Goal: Information Seeking & Learning: Learn about a topic

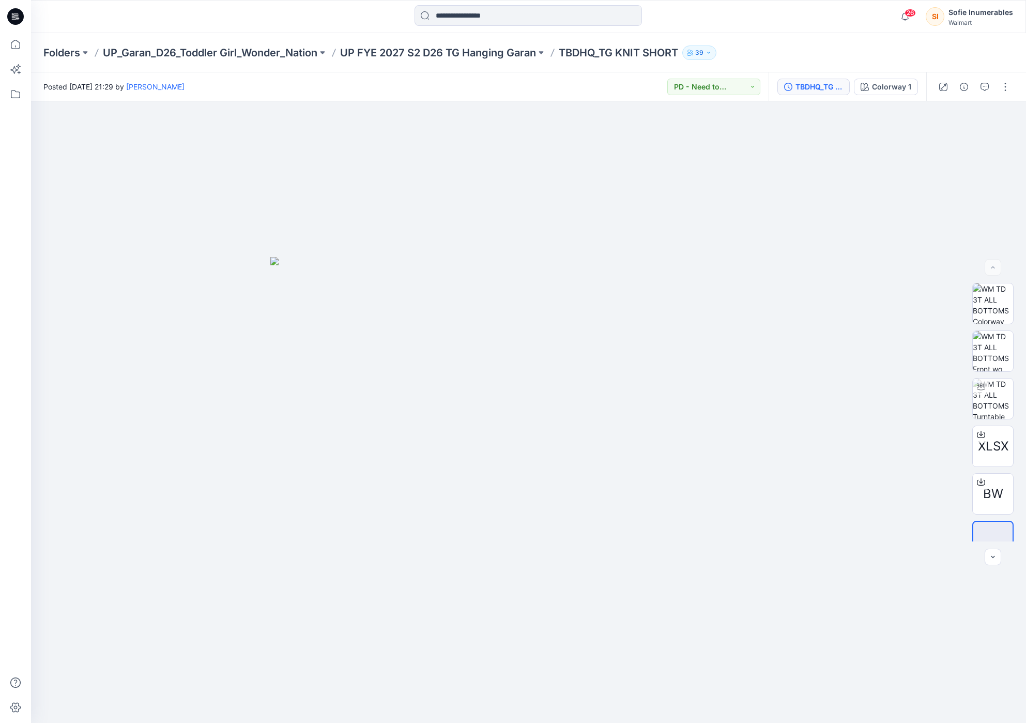
click at [796, 84] on div "TBDHQ_TG KNIT SHORT_TG8056" at bounding box center [820, 86] width 48 height 11
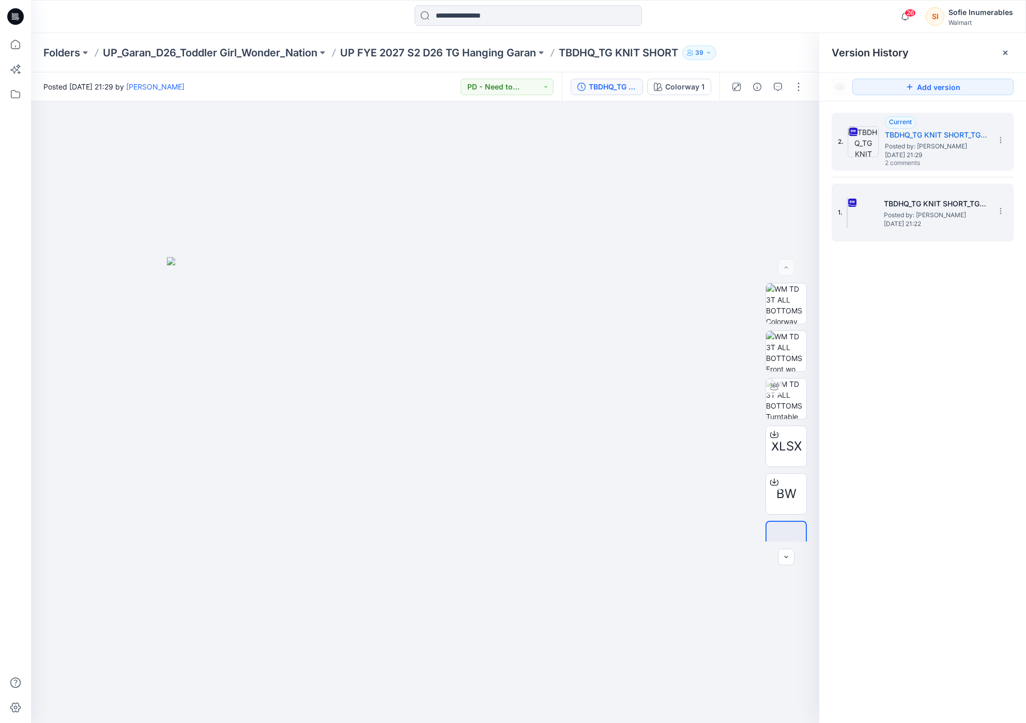
drag, startPoint x: 907, startPoint y: 216, endPoint x: 901, endPoint y: 151, distance: 64.4
click at [906, 215] on span "Posted by: [PERSON_NAME]" at bounding box center [935, 215] width 103 height 10
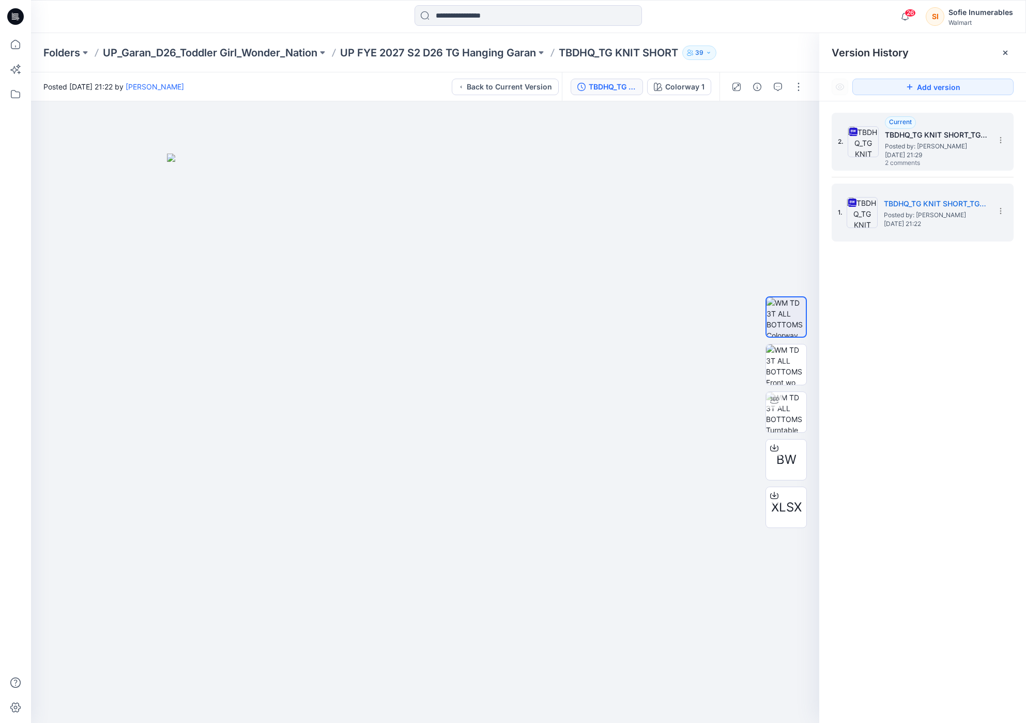
click at [902, 159] on span "2 comments" at bounding box center [921, 163] width 72 height 8
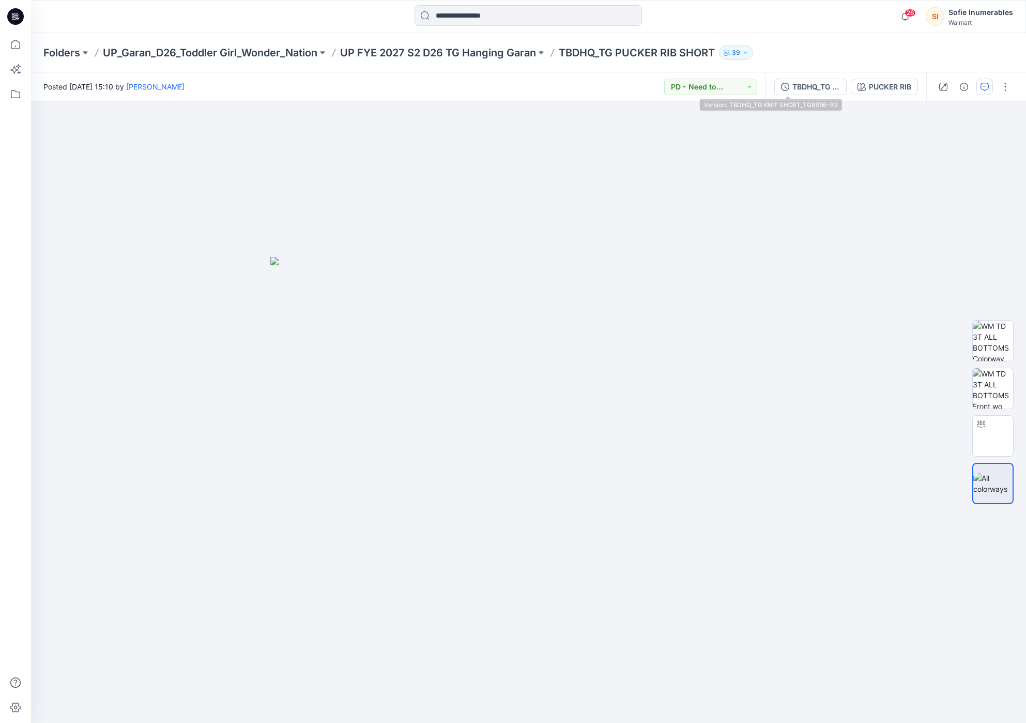
click at [793, 87] on div "TBDHQ_TG KNIT SHORT_TG8056-R2" at bounding box center [817, 86] width 48 height 11
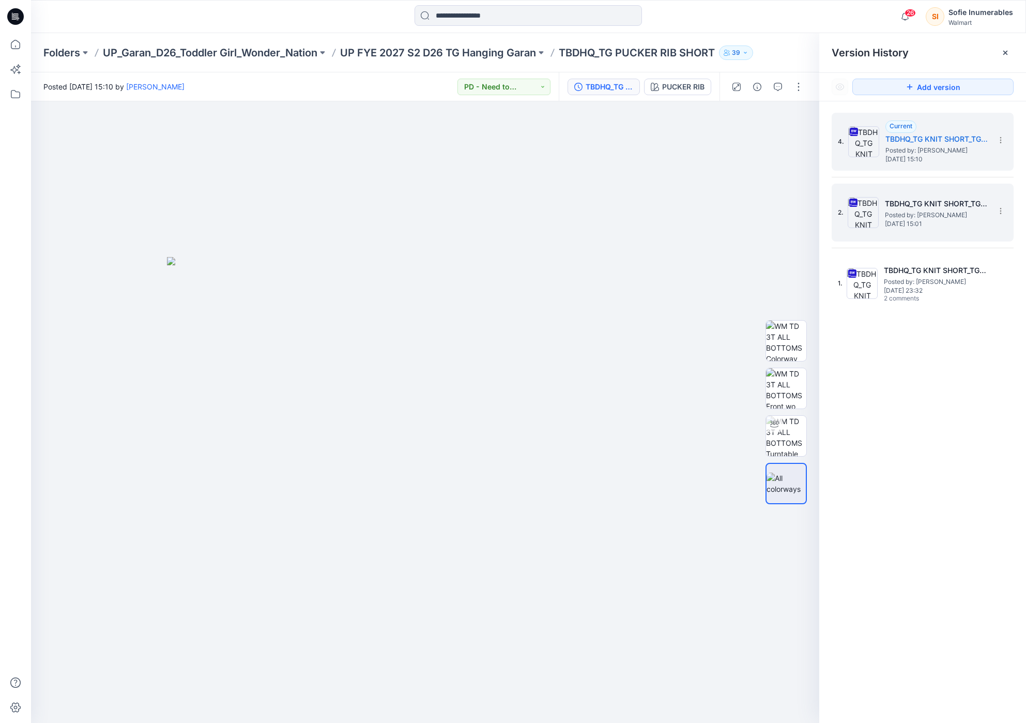
click at [897, 278] on span "Posted by: [PERSON_NAME]" at bounding box center [935, 282] width 103 height 10
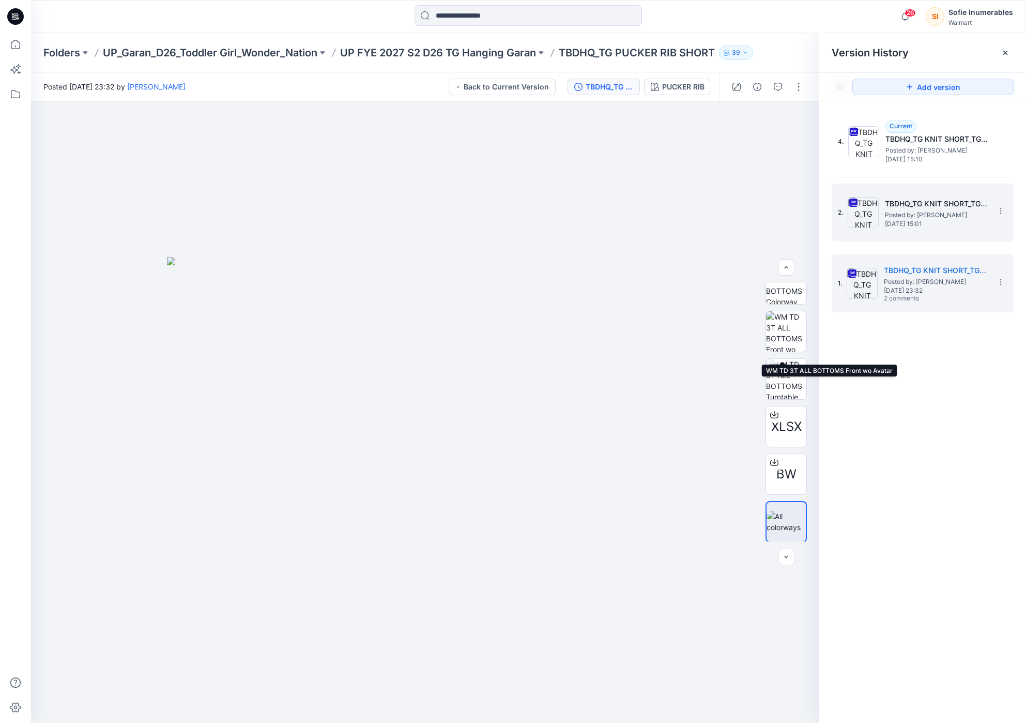
scroll to position [21, 0]
click at [910, 220] on span "Posted by: [PERSON_NAME]" at bounding box center [936, 215] width 103 height 10
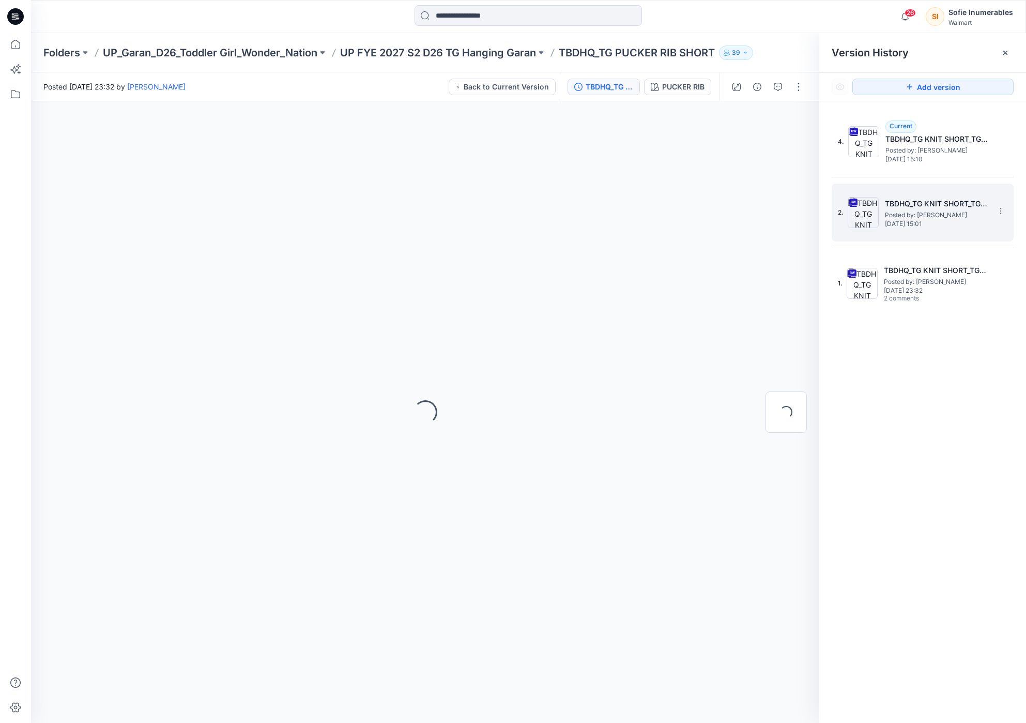
scroll to position [0, 0]
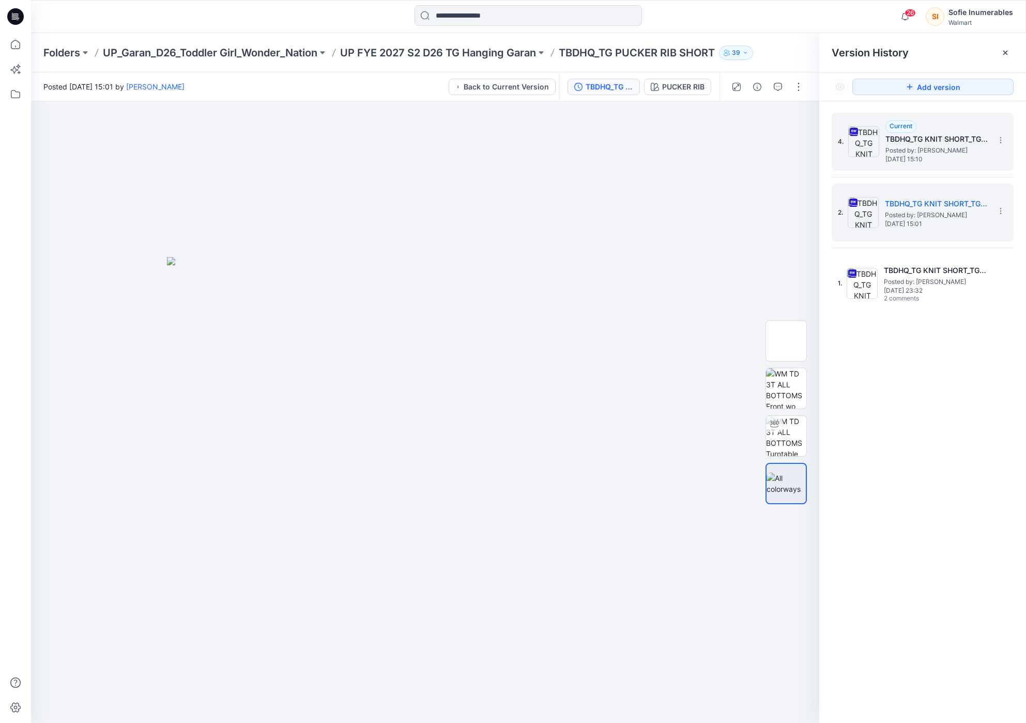
click at [923, 143] on h5 "TBDHQ_TG KNIT SHORT_TG8056-R2" at bounding box center [937, 139] width 103 height 12
